Goal: Task Accomplishment & Management: Use online tool/utility

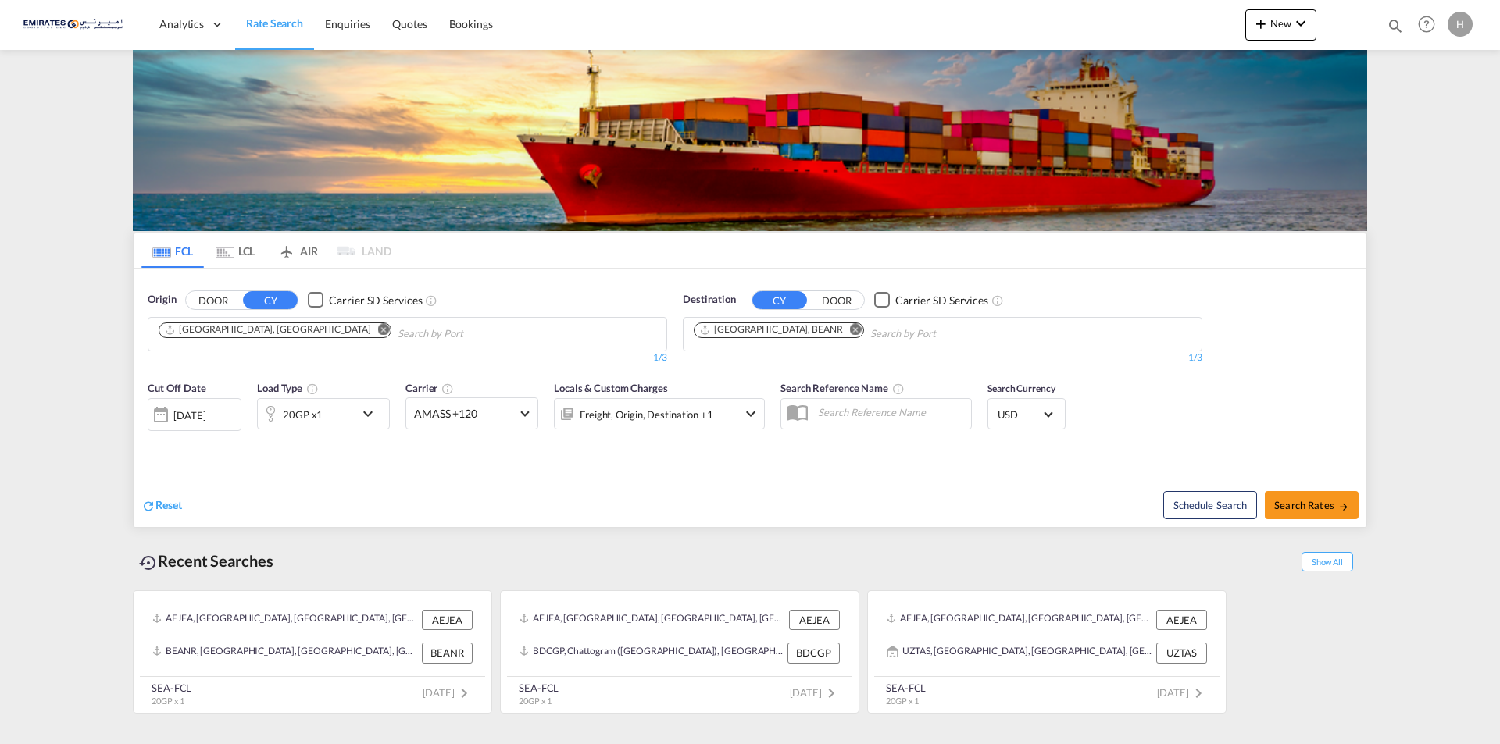
click at [850, 329] on md-icon "Remove" at bounding box center [856, 329] width 12 height 12
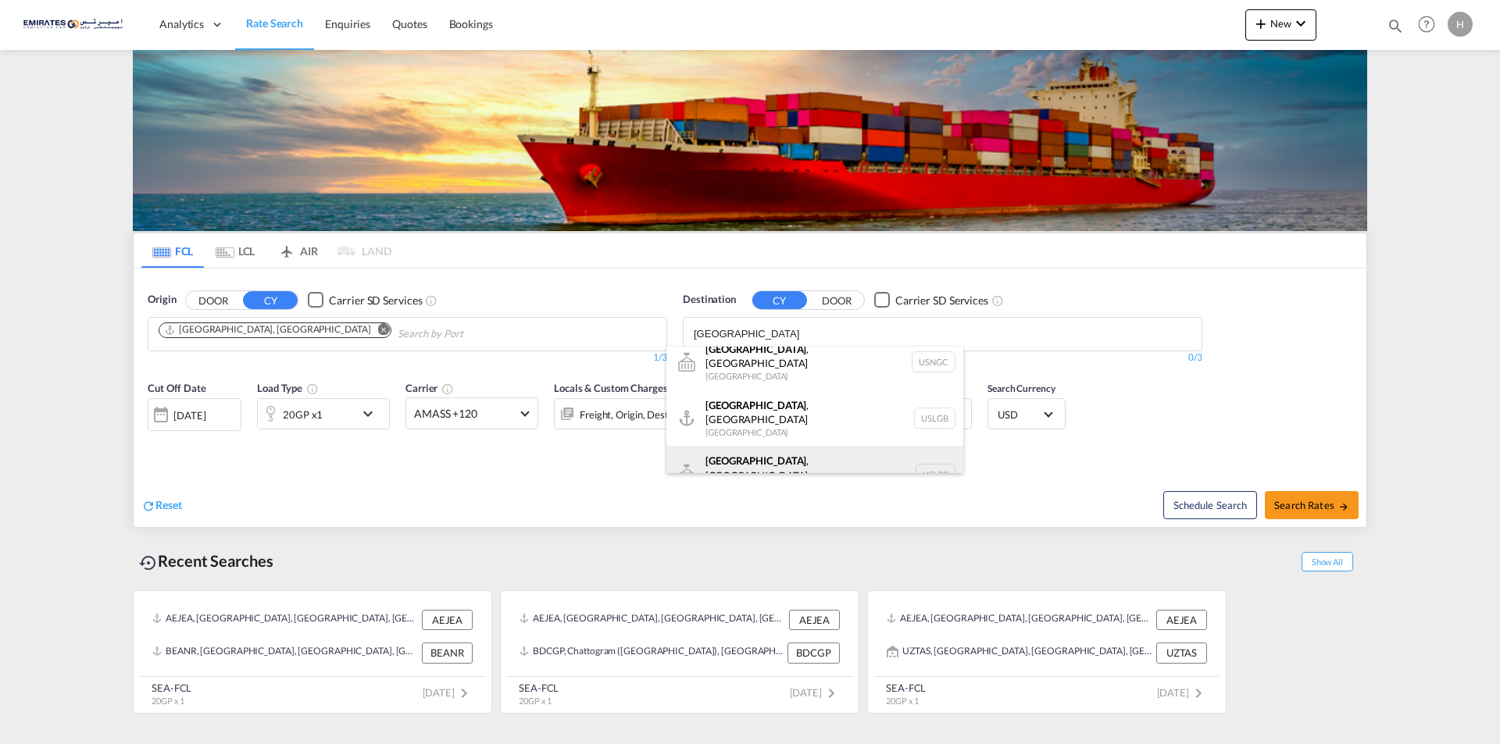
scroll to position [14, 0]
type input "[GEOGRAPHIC_DATA]"
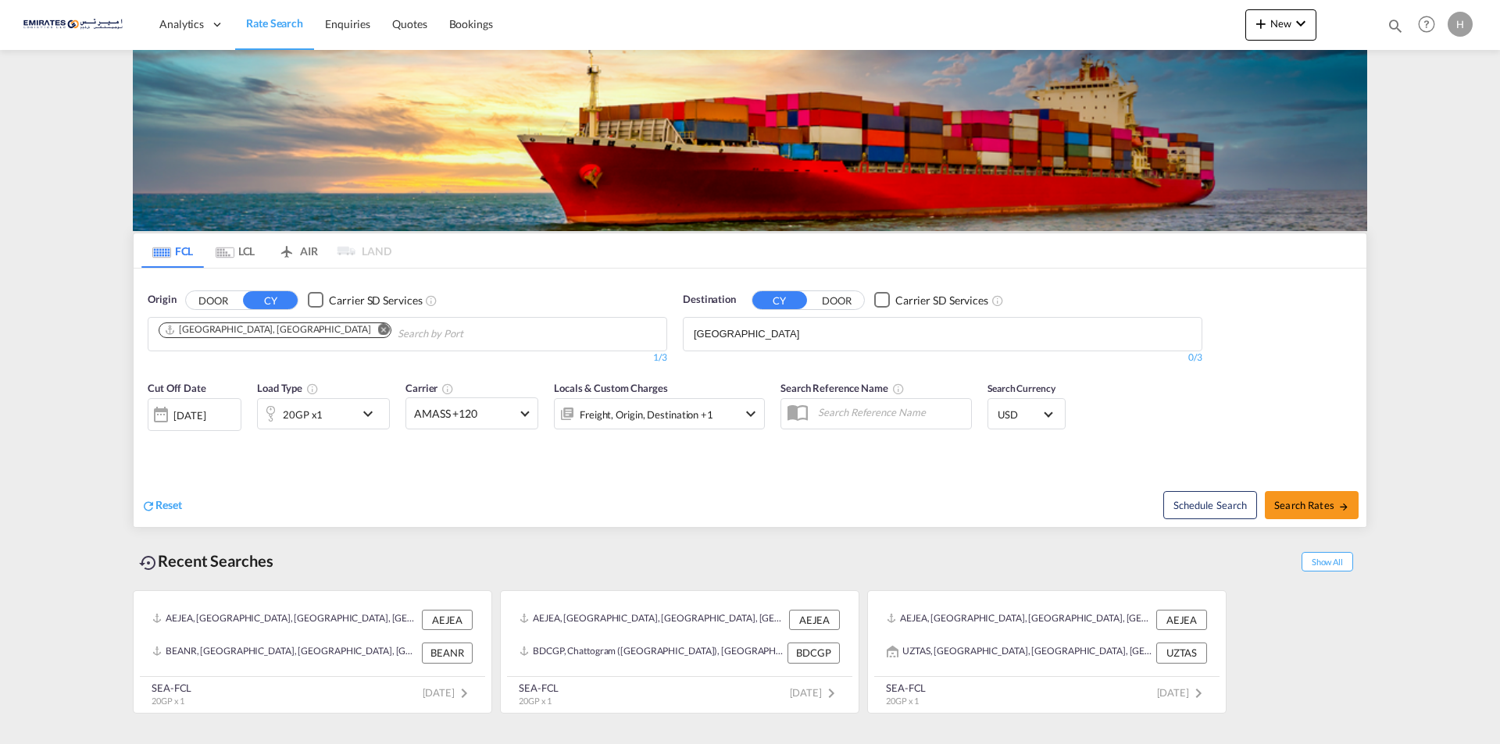
click at [605, 496] on div "Reset" at bounding box center [447, 493] width 612 height 43
click at [676, 452] on div "Cut Off Date [DATE] [DATE] Load Type 20GP x1 Carrier AMASS +120 Online Rates 0 …" at bounding box center [456, 413] width 633 height 81
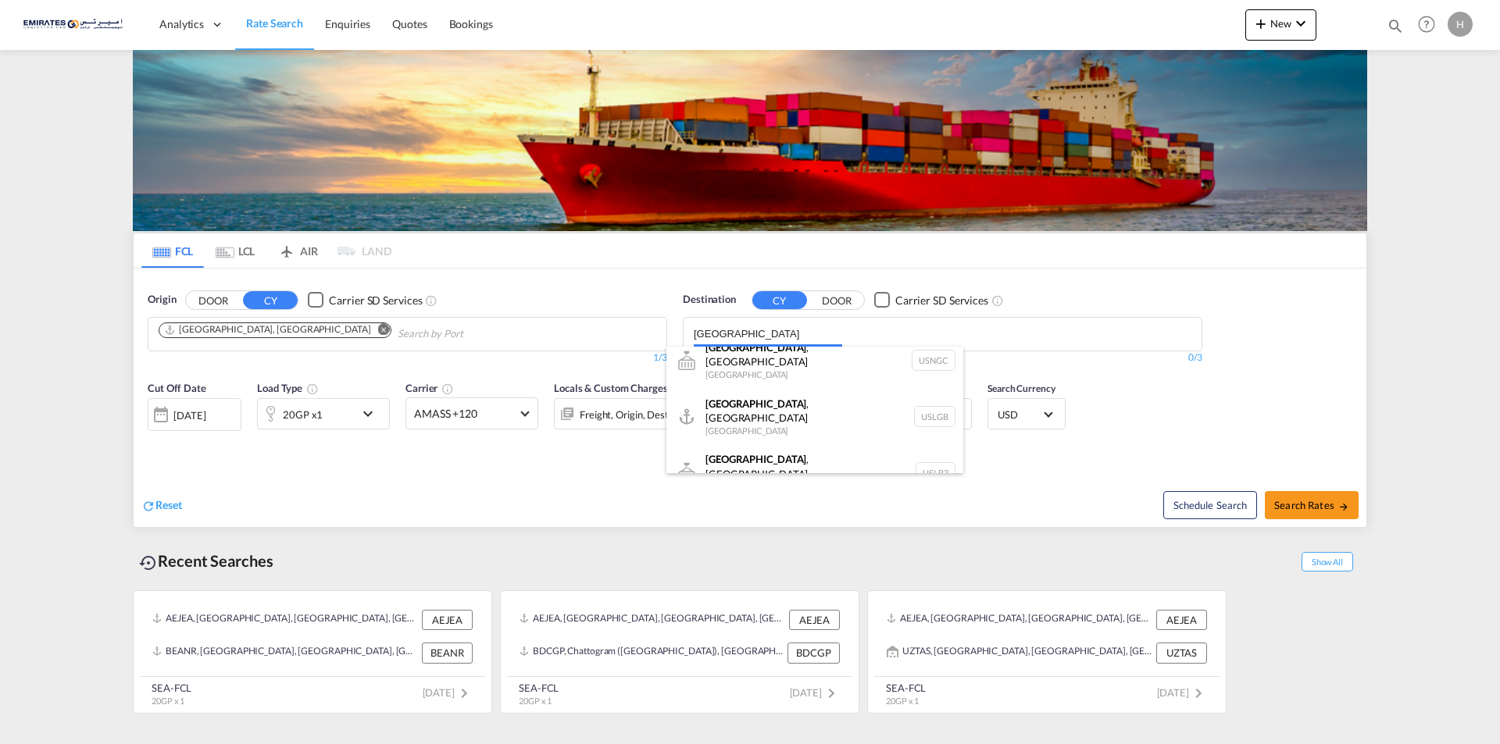
click at [764, 334] on body "Analytics Dashboard Rate Search Enquiries Quotes Bookings" at bounding box center [750, 372] width 1500 height 744
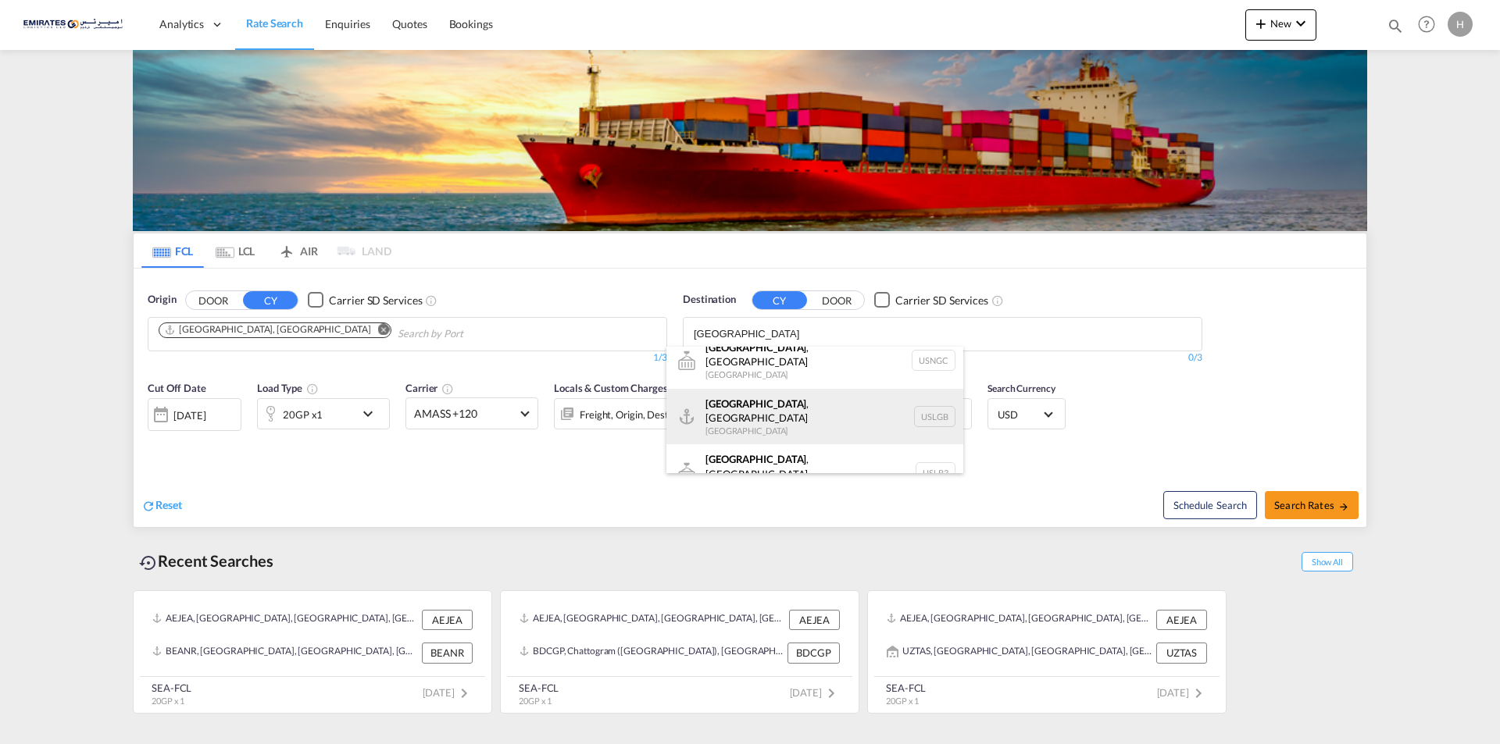
click at [762, 401] on div "[GEOGRAPHIC_DATA] , [GEOGRAPHIC_DATA] [GEOGRAPHIC_DATA] USLGB" at bounding box center [814, 417] width 297 height 56
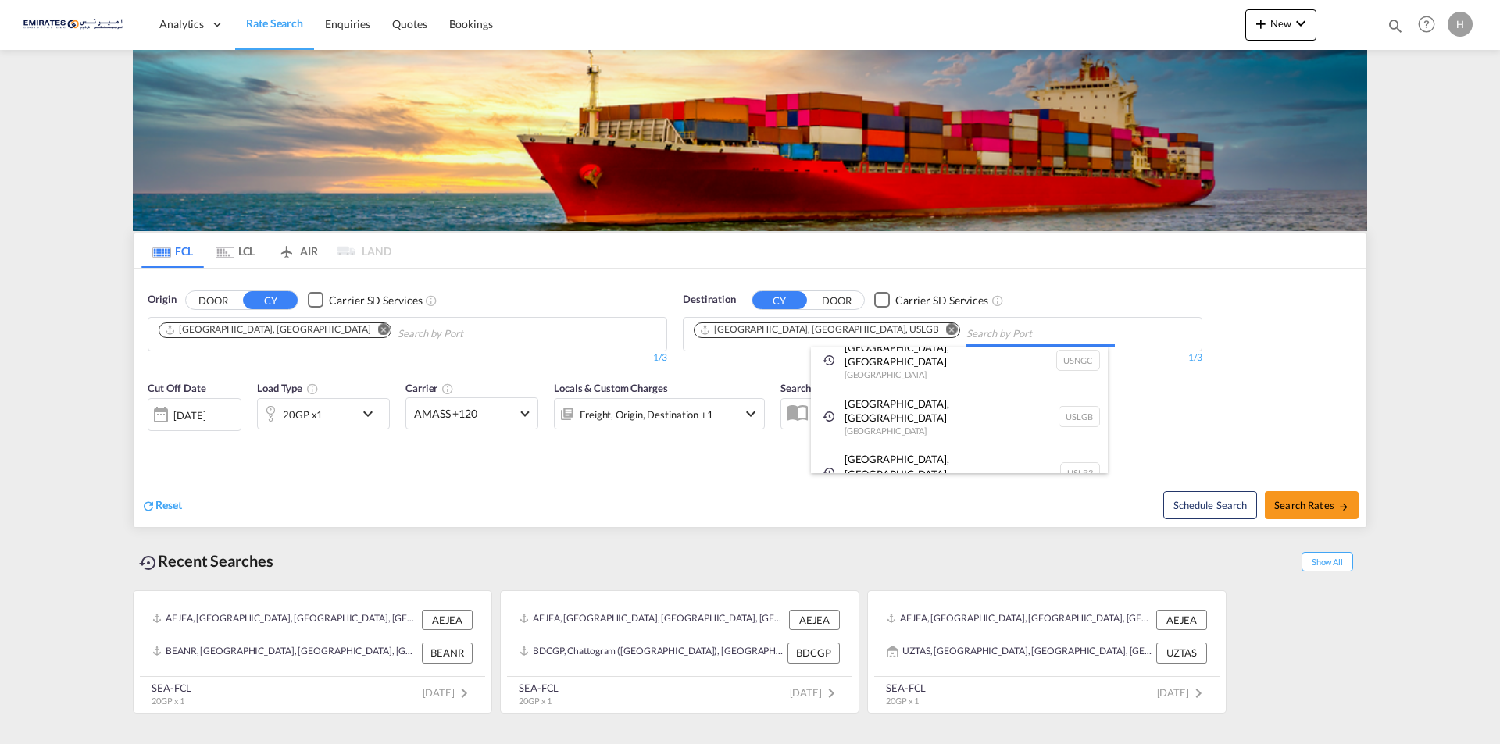
scroll to position [0, 0]
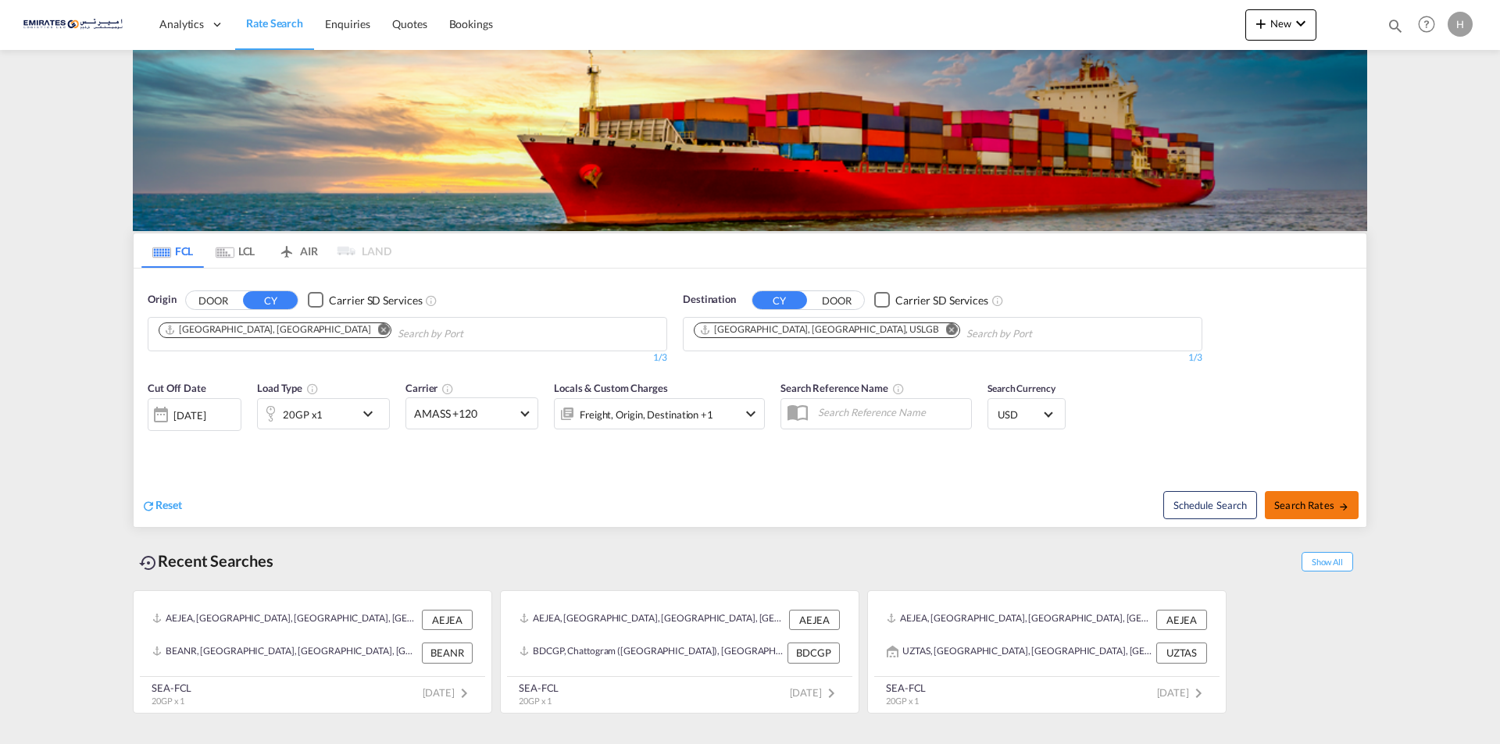
click at [1300, 501] on span "Search Rates" at bounding box center [1311, 505] width 75 height 12
type input "AEJEA to USLGB / [DATE]"
